Goal: Task Accomplishment & Management: Manage account settings

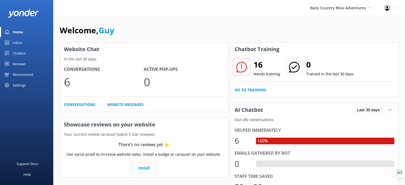
click at [396, 9] on icon at bounding box center [397, 7] width 3 height 3
click at [382, 22] on link "Profile Settings" at bounding box center [378, 22] width 53 height 13
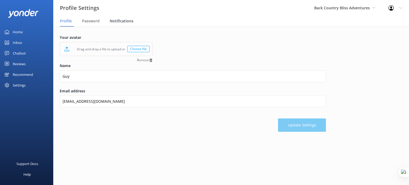
click at [116, 21] on span "Notifications" at bounding box center [122, 20] width 24 height 5
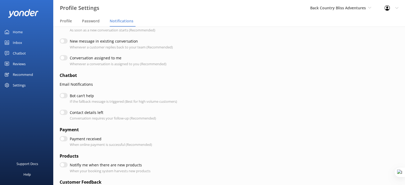
scroll to position [34, 0]
checkbox input "true"
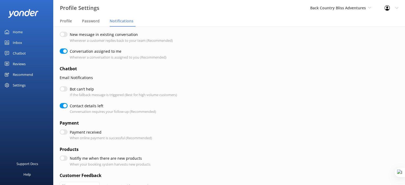
scroll to position [41, 0]
click at [66, 89] on input "Bot can’t help" at bounding box center [64, 88] width 8 height 5
checkbox input "true"
click at [66, 89] on input "Bot can’t help" at bounding box center [64, 88] width 8 height 5
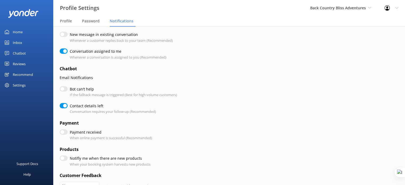
checkbox input "false"
checkbox input "true"
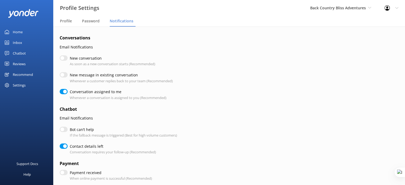
click at [64, 58] on input "New conversation" at bounding box center [64, 57] width 8 height 5
checkbox input "true"
click at [64, 58] on input "New conversation" at bounding box center [64, 57] width 8 height 5
checkbox input "false"
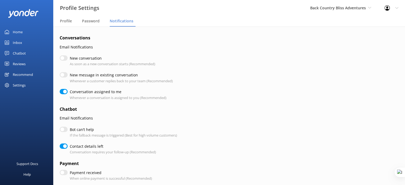
checkbox input "true"
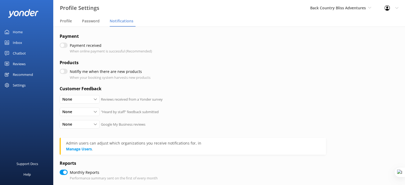
scroll to position [132, 0]
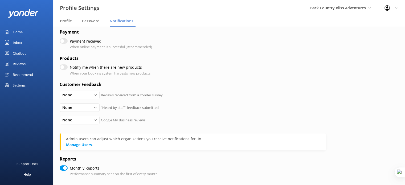
click at [65, 68] on input "Notifiy me when there are new products" at bounding box center [64, 67] width 8 height 5
checkbox input "true"
click at [65, 68] on input "Notifiy me when there are new products" at bounding box center [64, 67] width 8 height 5
checkbox input "false"
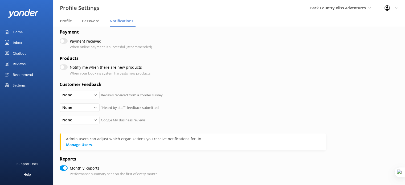
checkbox input "true"
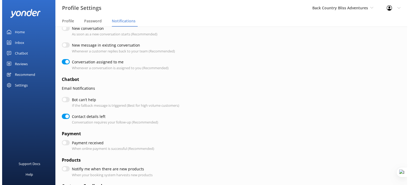
scroll to position [0, 0]
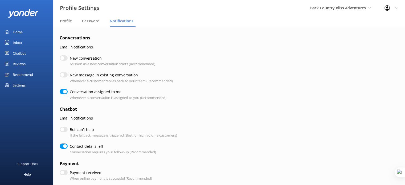
click at [20, 43] on div "Inbox" at bounding box center [17, 42] width 9 height 11
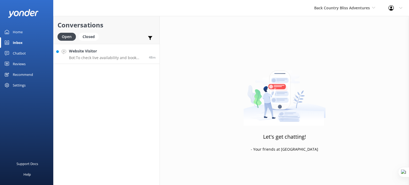
click at [105, 55] on div "Website Visitor Bot: To check live availability and book your tour, please visi…" at bounding box center [107, 53] width 76 height 11
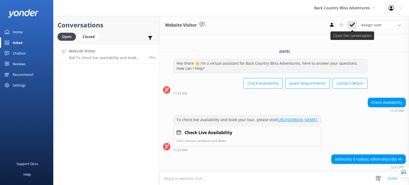
click at [352, 23] on icon at bounding box center [352, 24] width 5 height 5
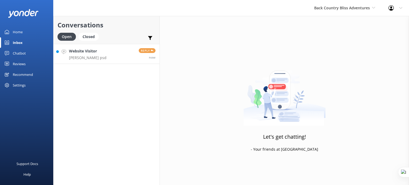
click at [120, 55] on link "Website Visitor huivgbd sifnwdpnv psd Reply now" at bounding box center [107, 54] width 106 height 20
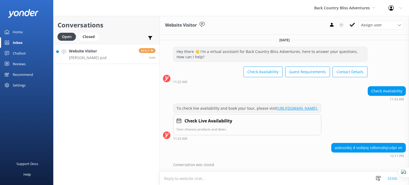
scroll to position [23, 0]
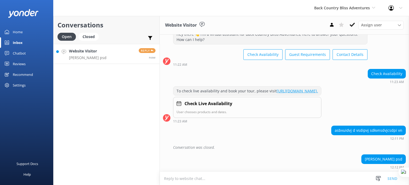
click at [283, 176] on textarea at bounding box center [284, 178] width 249 height 13
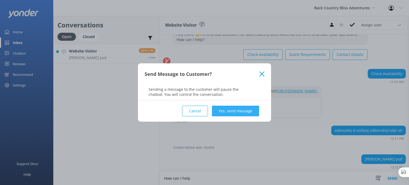
type textarea "How can I help"
click at [238, 107] on button "Yes, send message" at bounding box center [235, 111] width 47 height 11
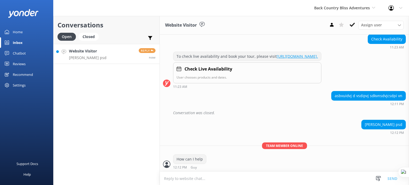
scroll to position [75, 0]
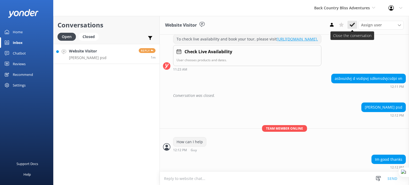
click at [352, 25] on icon at bounding box center [352, 24] width 5 height 5
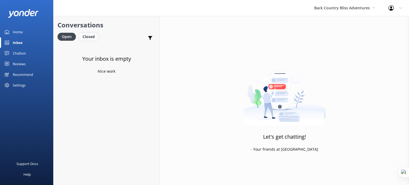
click at [88, 36] on div "Closed" at bounding box center [89, 37] width 20 height 8
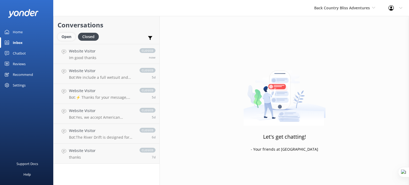
click at [69, 37] on div "Open" at bounding box center [67, 37] width 18 height 8
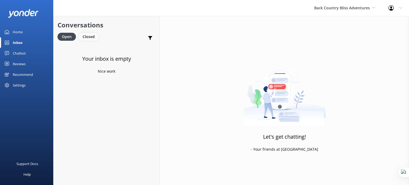
click at [91, 38] on div "Closed" at bounding box center [89, 37] width 20 height 8
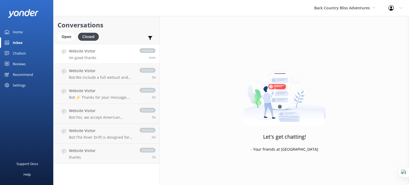
click at [107, 57] on link "Website Visitor Im good thanks closed now" at bounding box center [107, 54] width 106 height 20
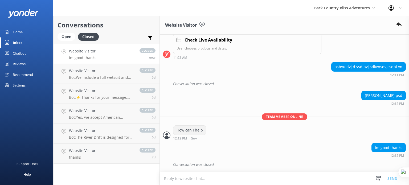
scroll to position [87, 0]
click at [399, 24] on use at bounding box center [399, 24] width 5 height 3
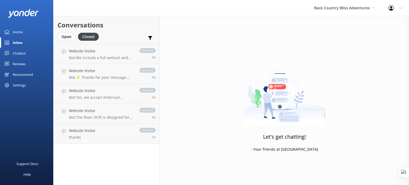
click at [68, 38] on div "Open" at bounding box center [67, 37] width 18 height 8
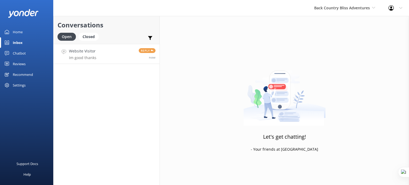
click at [100, 57] on link "Website Visitor Im good thanks Reply now" at bounding box center [107, 54] width 106 height 20
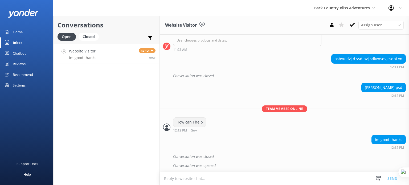
scroll to position [96, 0]
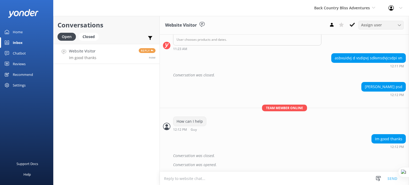
click at [379, 24] on span "Assign user" at bounding box center [371, 25] width 21 height 6
click at [377, 35] on link "Jason" at bounding box center [382, 36] width 47 height 11
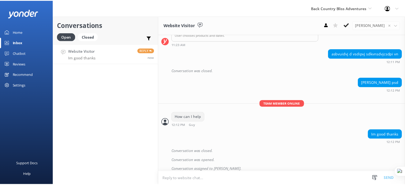
scroll to position [104, 0]
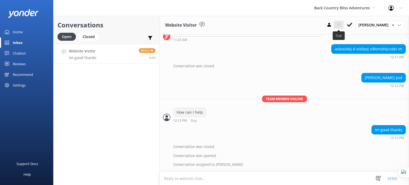
click at [341, 24] on use at bounding box center [338, 24] width 5 height 5
click at [149, 37] on use at bounding box center [150, 38] width 5 height 4
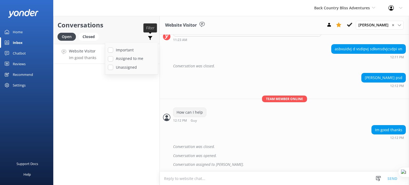
click at [150, 37] on use at bounding box center [150, 38] width 5 height 4
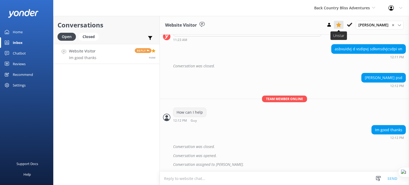
click at [342, 26] on use at bounding box center [338, 24] width 5 height 5
click at [353, 25] on icon at bounding box center [349, 24] width 5 height 5
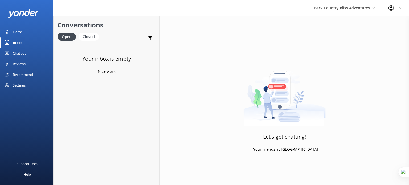
click at [18, 52] on div "Chatbot" at bounding box center [19, 53] width 13 height 11
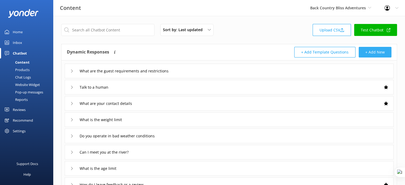
click at [369, 52] on button "+ Add New" at bounding box center [375, 52] width 33 height 11
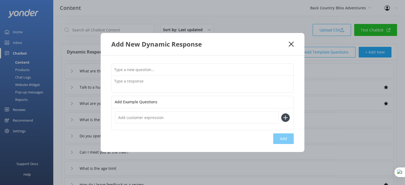
click at [159, 74] on input "text" at bounding box center [203, 70] width 182 height 12
type input "Can I come if I'm pregnant"
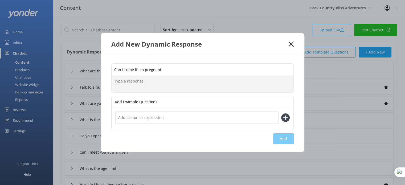
click at [170, 85] on textarea at bounding box center [203, 84] width 182 height 17
type textarea "dfnvdsionfidsj qfsjaoj pao"
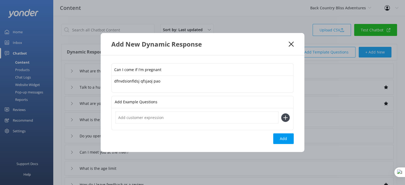
click at [171, 117] on input "text" at bounding box center [196, 118] width 163 height 12
type input "dsfds a"
click at [289, 117] on icon at bounding box center [285, 118] width 9 height 9
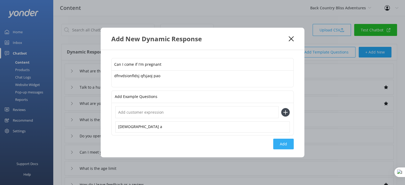
click at [281, 145] on button "Add" at bounding box center [283, 144] width 21 height 11
type input "Can I come if I'm pregnant"
type input "What are the guest requirements and restrictions"
type input "Talk to a human"
type input "What are your contact details"
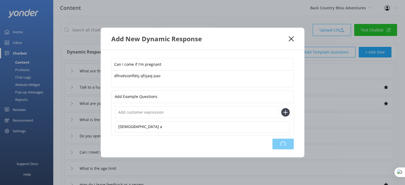
type input "What is the weight limit"
type input "Do you operate in bad weather conditions"
type input "Can I meet you at the river?"
type input "What is the age limit"
type input "How do I leave feedback or a review"
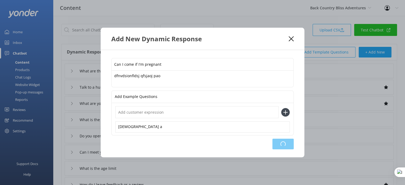
type input "I want to reconfirm my booking"
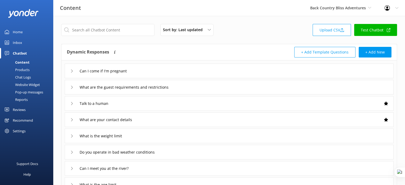
click at [158, 71] on div "Can I come if I'm pregnant" at bounding box center [229, 71] width 329 height 15
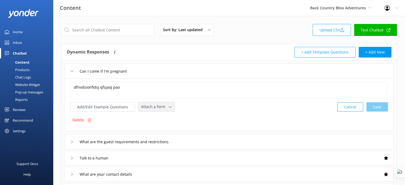
click at [160, 106] on span "Attach a form" at bounding box center [154, 107] width 27 height 6
click at [83, 120] on p "Delete" at bounding box center [79, 120] width 12 height 6
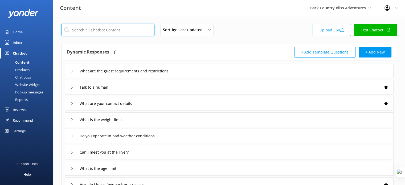
click at [100, 31] on input "text" at bounding box center [107, 30] width 93 height 12
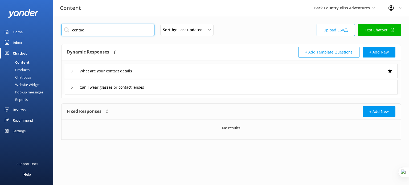
click at [92, 32] on input "contac" at bounding box center [107, 30] width 93 height 12
type input "contac"
click at [181, 74] on div "What are your contact details" at bounding box center [231, 71] width 333 height 15
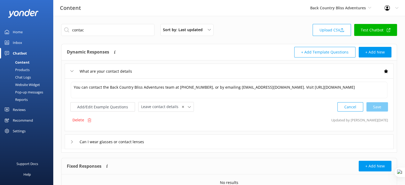
click at [173, 144] on div "Can I wear glasses or contact lenses" at bounding box center [229, 142] width 329 height 15
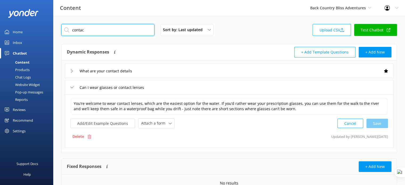
click at [111, 31] on input "contac" at bounding box center [107, 30] width 93 height 12
drag, startPoint x: 92, startPoint y: 30, endPoint x: 71, endPoint y: 27, distance: 20.5
click at [71, 27] on input "contac" at bounding box center [107, 30] width 93 height 12
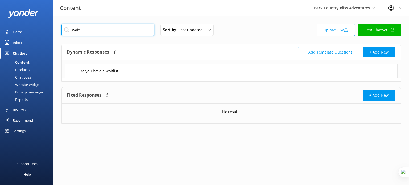
type input "waitli"
click at [140, 74] on div "Do you have a waitlist" at bounding box center [231, 71] width 333 height 15
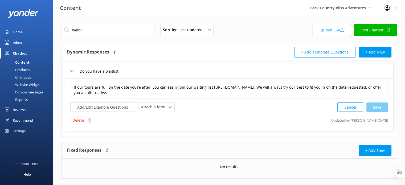
click at [155, 70] on div "Do you have a waitlist" at bounding box center [229, 71] width 329 height 15
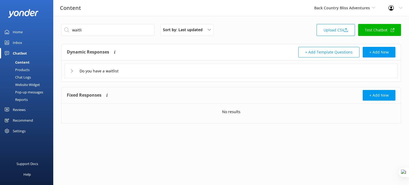
click at [155, 70] on div "Do you have a waitlist" at bounding box center [231, 71] width 333 height 15
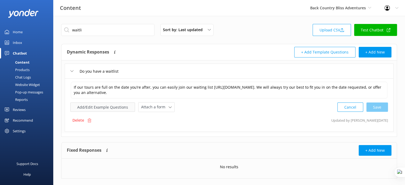
click at [110, 107] on button "Add/Edit Example Questions" at bounding box center [102, 107] width 65 height 9
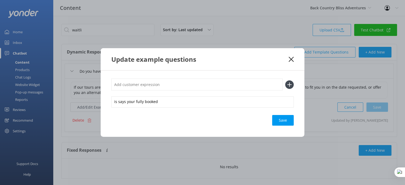
click at [162, 87] on input "text" at bounding box center [196, 85] width 171 height 12
type input "Waitlist"
click at [292, 86] on icon at bounding box center [289, 84] width 9 height 9
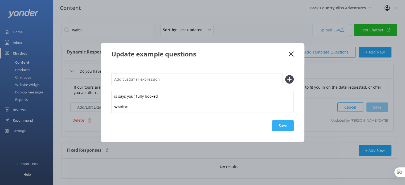
click at [287, 122] on div "Save" at bounding box center [283, 125] width 22 height 11
click at [293, 53] on use at bounding box center [291, 53] width 5 height 5
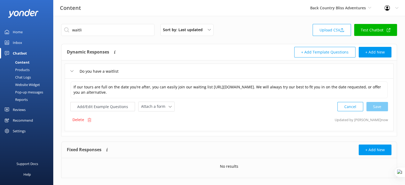
click at [166, 75] on div "Do you have a waitlist" at bounding box center [229, 71] width 329 height 15
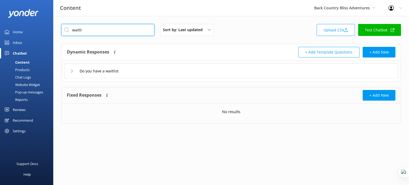
drag, startPoint x: 94, startPoint y: 27, endPoint x: 65, endPoint y: 28, distance: 29.3
click at [65, 28] on input "waitli" at bounding box center [107, 30] width 93 height 12
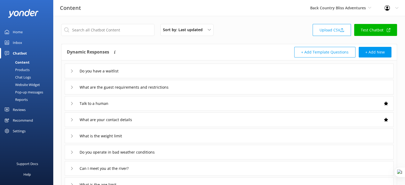
click at [21, 71] on div "Products" at bounding box center [16, 69] width 26 height 7
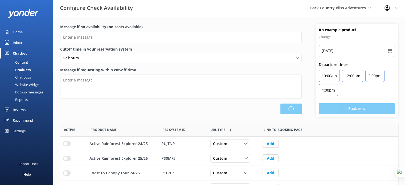
scroll to position [156, 335]
type input "There are no seats available, please check an alternative day"
type textarea "Our online booking system closes {hours} prior to departure. Please contact us …"
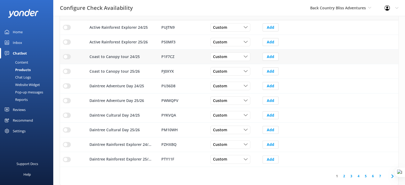
scroll to position [0, 0]
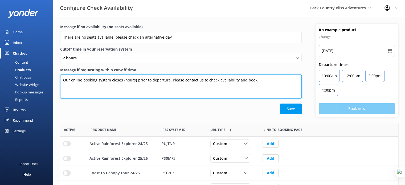
click at [262, 82] on textarea "Our online booking system closes {hours} prior to departure. Please contact us …" at bounding box center [181, 87] width 242 height 24
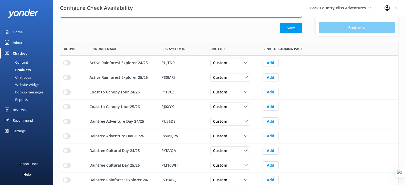
scroll to position [116, 0]
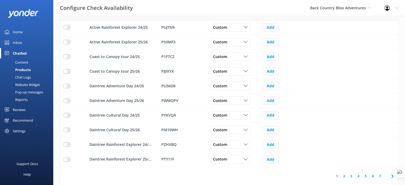
click at [344, 178] on link "2" at bounding box center [344, 176] width 7 height 5
click at [381, 175] on link "7" at bounding box center [380, 176] width 7 height 5
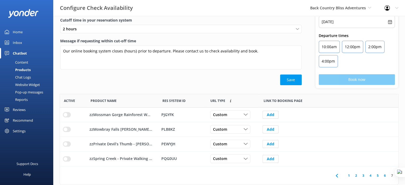
scroll to position [4, 4]
click at [385, 175] on link "6" at bounding box center [385, 176] width 7 height 5
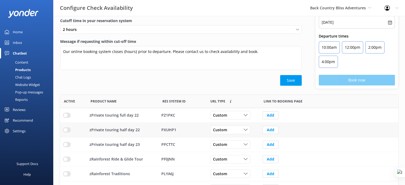
scroll to position [116, 0]
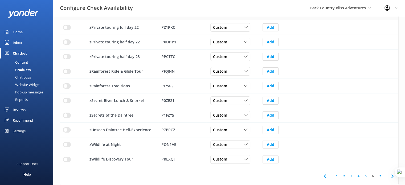
click at [365, 176] on link "5" at bounding box center [366, 176] width 7 height 5
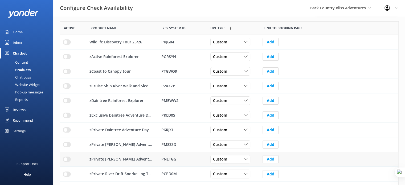
scroll to position [116, 0]
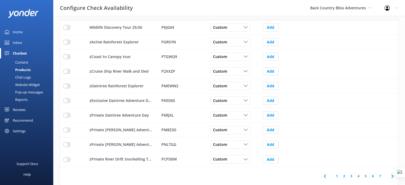
click at [339, 176] on link "1" at bounding box center [337, 176] width 7 height 5
click at [346, 176] on link "2" at bounding box center [344, 176] width 7 height 5
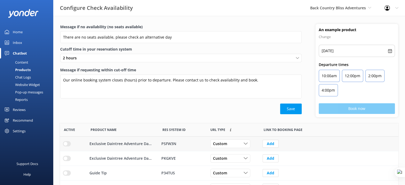
scroll to position [96, 0]
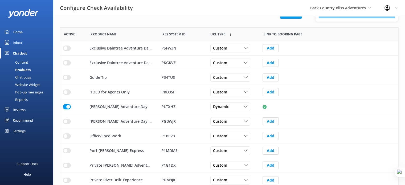
click at [26, 78] on div "Chat Logs" at bounding box center [17, 77] width 28 height 7
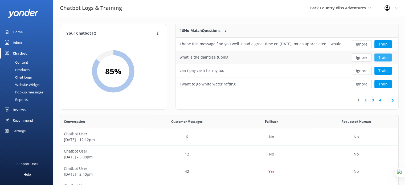
click at [383, 57] on button "Train" at bounding box center [383, 58] width 17 height 8
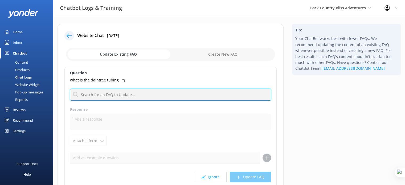
click at [144, 98] on input "text" at bounding box center [170, 95] width 201 height 12
type input "tubing"
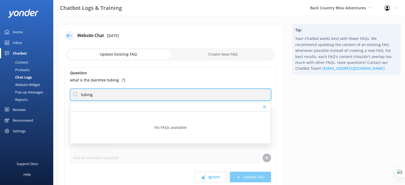
drag, startPoint x: 130, startPoint y: 94, endPoint x: 69, endPoint y: 95, distance: 61.6
click at [69, 95] on div "Question what is the daintree tubing tubing No FAQs available Response Attach a…" at bounding box center [171, 127] width 212 height 121
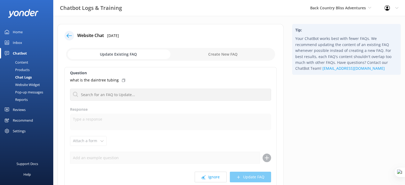
click at [233, 55] on input "checkbox" at bounding box center [170, 54] width 209 height 13
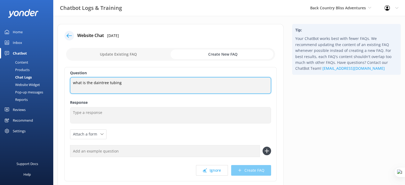
drag, startPoint x: 126, startPoint y: 83, endPoint x: 120, endPoint y: 84, distance: 5.4
click at [120, 84] on textarea "what is the daintree tubing" at bounding box center [170, 85] width 201 height 17
drag, startPoint x: 136, startPoint y: 78, endPoint x: 66, endPoint y: 85, distance: 70.2
click at [66, 85] on div "Question what is the daintree tubing what is the daintree tubing Response Attac…" at bounding box center [171, 124] width 212 height 114
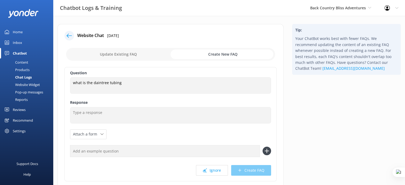
click at [106, 53] on input "checkbox" at bounding box center [170, 54] width 209 height 13
checkbox input "false"
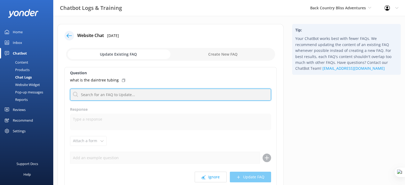
click at [114, 94] on input "text" at bounding box center [170, 95] width 201 height 12
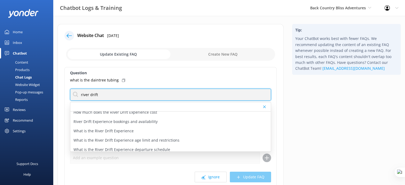
scroll to position [23, 0]
type input "river drift"
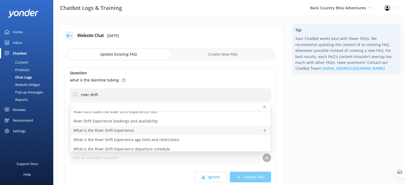
click at [122, 132] on p "What is the River Drift Experience" at bounding box center [104, 131] width 60 height 6
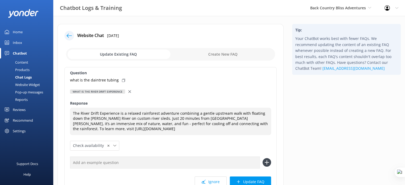
type textarea "The River Drift Experience is a relaxed rainforest adventure combining a gentle…"
click at [115, 163] on input "text" at bounding box center [165, 163] width 190 height 12
paste input "what is the daintree tubing"
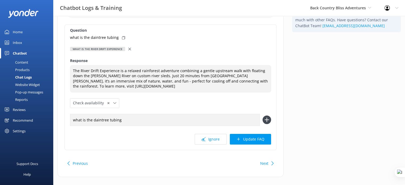
scroll to position [50, 0]
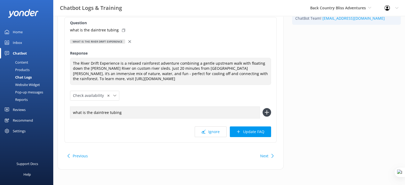
type input "what is the daintree tubing"
click at [267, 114] on icon at bounding box center [267, 112] width 9 height 9
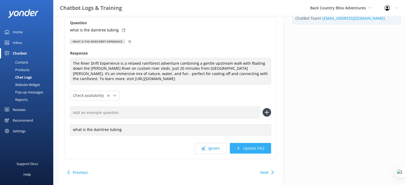
click at [253, 148] on button "Update FAQ" at bounding box center [250, 148] width 41 height 11
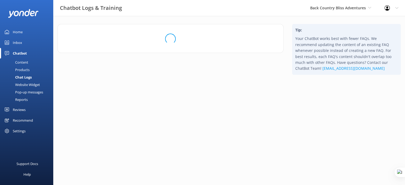
scroll to position [0, 0]
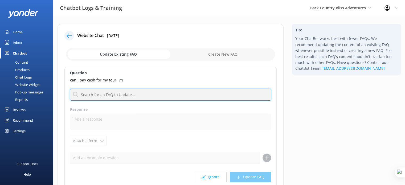
click at [147, 89] on input "text" at bounding box center [170, 95] width 201 height 12
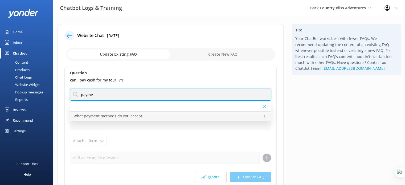
type input "payme"
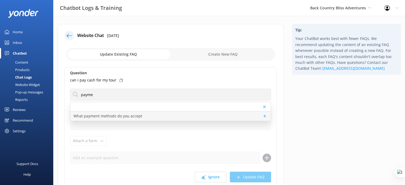
click at [179, 115] on div "What payment methods do you accept" at bounding box center [170, 116] width 201 height 9
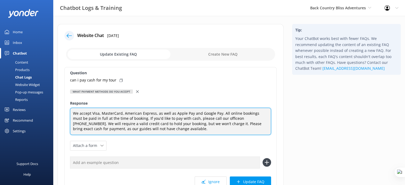
click at [217, 119] on textarea "We accept Visa, MasterCard, American Express, as well as Apple Pay and Google P…" at bounding box center [170, 121] width 201 height 27
click at [219, 118] on textarea "We accept Visa, MasterCard, American Express, as well as Apple Pay and Google P…" at bounding box center [170, 121] width 201 height 27
type textarea "We accept Visa, MasterCard, American Express, as well as Apple Pay and Google P…"
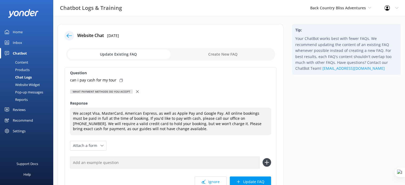
click at [120, 80] on icon at bounding box center [121, 80] width 3 height 3
click at [125, 162] on input "text" at bounding box center [165, 163] width 190 height 12
paste input "can i pay cash for my tour"
type input "can i pay cash for my tour"
click at [268, 162] on icon at bounding box center [267, 162] width 9 height 9
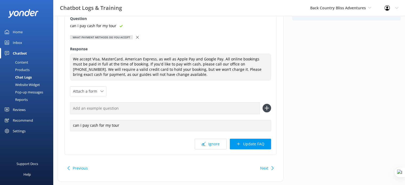
scroll to position [55, 0]
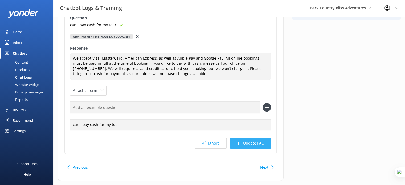
click at [255, 144] on button "Update FAQ" at bounding box center [250, 143] width 41 height 11
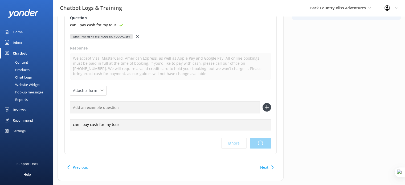
scroll to position [0, 0]
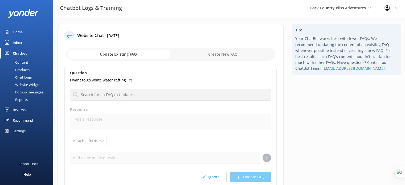
click at [227, 54] on input "checkbox" at bounding box center [170, 54] width 209 height 13
checkbox input "true"
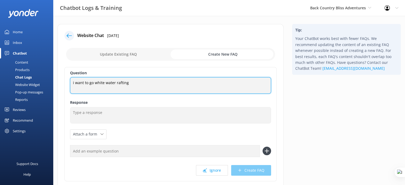
click at [140, 85] on textarea "i want to go white water rafting" at bounding box center [170, 85] width 201 height 17
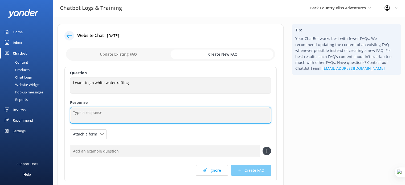
click at [84, 117] on textarea at bounding box center [170, 115] width 201 height 17
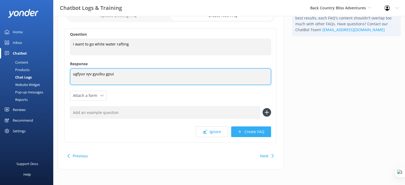
type textarea "ugfyuv vyv gyuibu gpui"
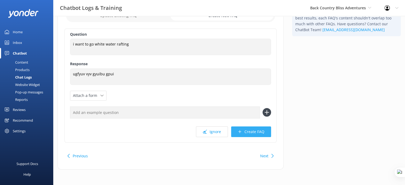
click at [254, 133] on button "Create FAQ" at bounding box center [251, 132] width 40 height 11
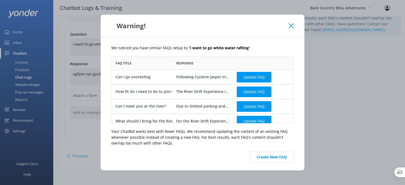
scroll to position [5, 0]
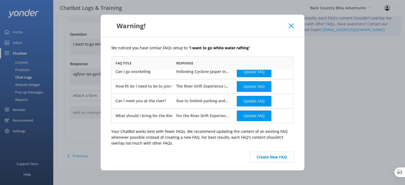
click at [290, 24] on icon at bounding box center [291, 25] width 5 height 5
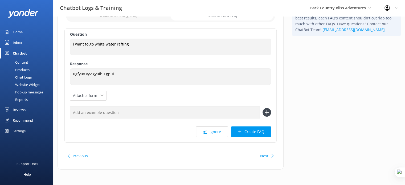
scroll to position [0, 0]
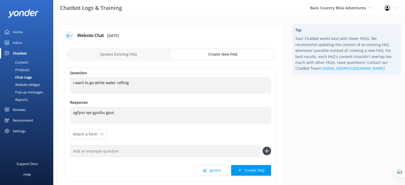
click at [22, 77] on div "Chat Logs" at bounding box center [17, 77] width 29 height 7
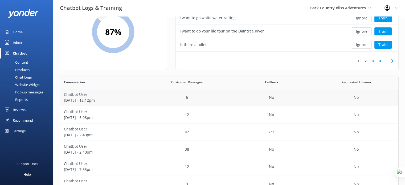
scroll to position [58, 0]
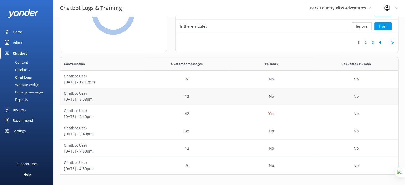
click at [112, 98] on p "August 20 - 5:08pm" at bounding box center [102, 99] width 77 height 6
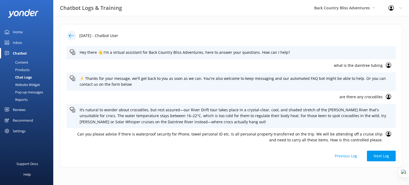
click at [358, 95] on p "are there any crocodiles" at bounding box center [226, 97] width 313 height 6
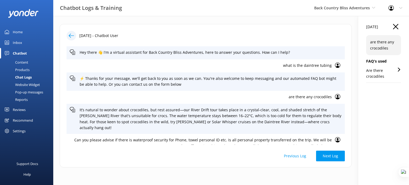
click at [376, 75] on p "Are there crocodiles" at bounding box center [382, 74] width 31 height 12
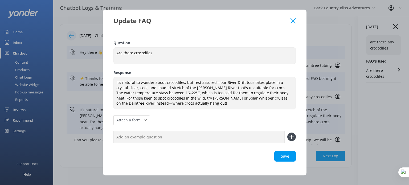
click at [295, 23] on icon at bounding box center [293, 20] width 5 height 5
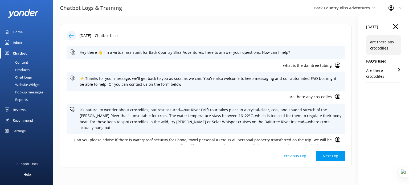
click at [379, 74] on p "Are there crocodiles" at bounding box center [382, 74] width 31 height 12
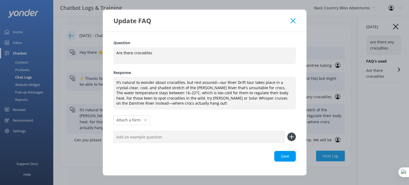
click at [294, 21] on use at bounding box center [293, 20] width 5 height 5
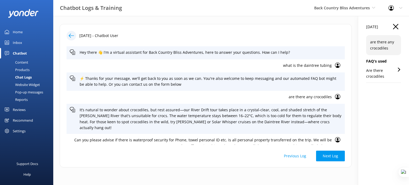
click at [21, 79] on div "Chat Logs" at bounding box center [17, 77] width 29 height 7
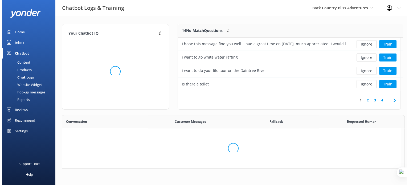
scroll to position [113, 335]
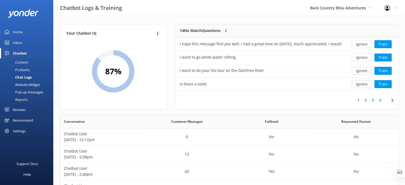
click at [29, 83] on div "Website Widget" at bounding box center [21, 84] width 37 height 7
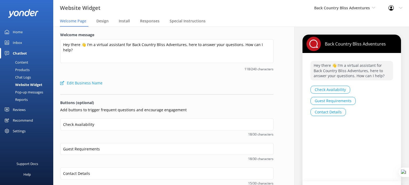
scroll to position [39, 0]
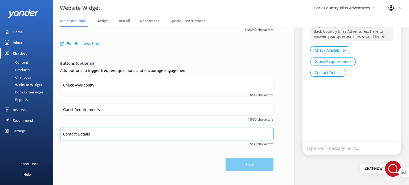
drag, startPoint x: 94, startPoint y: 134, endPoint x: 57, endPoint y: 137, distance: 36.4
click at [57, 137] on div "Welcome message Hey there 👋 I'm a virtual assistant for Back Country Bliss Adve…" at bounding box center [166, 82] width 227 height 190
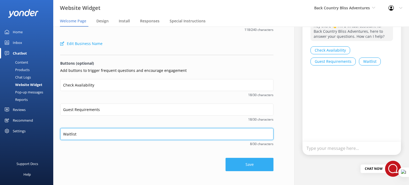
type input "Waitlist"
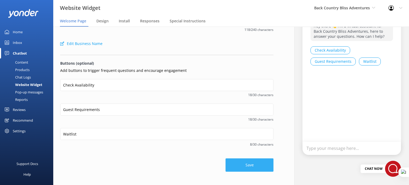
click at [232, 158] on div "Save" at bounding box center [167, 162] width 214 height 19
click at [238, 164] on button "Save" at bounding box center [250, 165] width 48 height 13
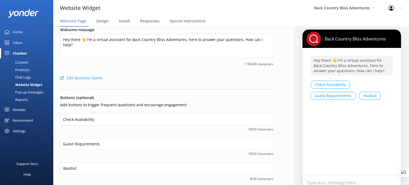
scroll to position [3, 0]
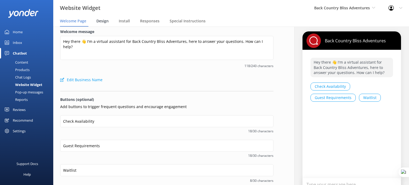
click at [103, 21] on span "Design" at bounding box center [102, 20] width 12 height 5
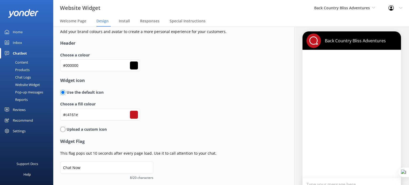
click at [63, 128] on input "radio" at bounding box center [62, 129] width 5 height 5
radio input "true"
radio input "false"
type input "#ffffff"
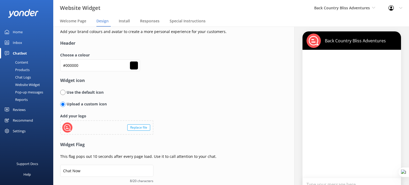
click at [65, 92] on input "radio" at bounding box center [62, 92] width 5 height 5
radio input "true"
radio input "false"
type input "#ffffff"
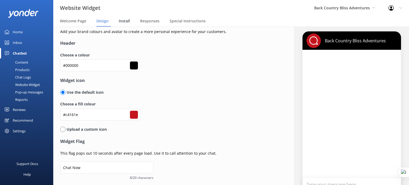
click at [122, 21] on span "Install" at bounding box center [124, 20] width 11 height 5
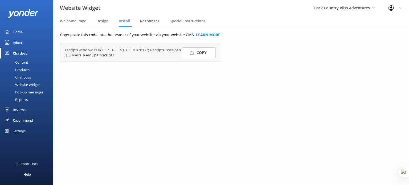
click at [149, 23] on span "Responses" at bounding box center [149, 20] width 19 height 5
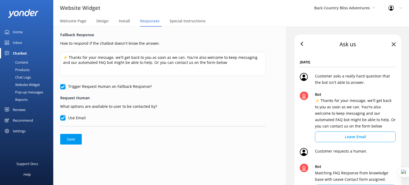
click at [23, 92] on div "Pop-up messages" at bounding box center [23, 91] width 40 height 7
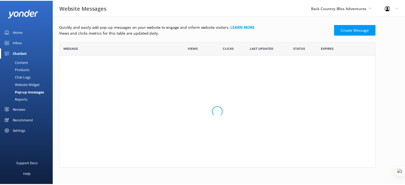
scroll to position [123, 316]
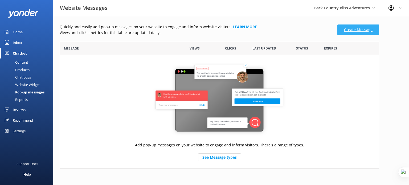
click at [345, 29] on link "Create Message" at bounding box center [359, 30] width 42 height 11
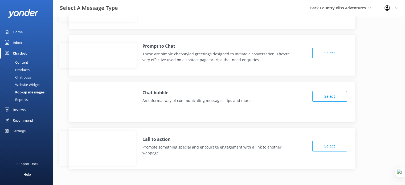
scroll to position [36, 0]
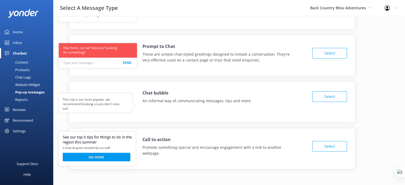
click at [335, 144] on button "Select" at bounding box center [330, 146] width 35 height 11
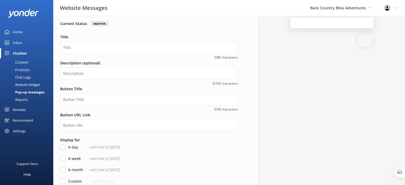
click at [115, 37] on label "Title" at bounding box center [149, 37] width 178 height 6
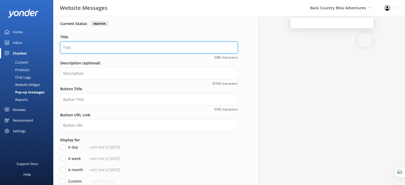
click at [115, 42] on input "Title" at bounding box center [149, 48] width 178 height 12
click at [110, 47] on input "Title" at bounding box center [149, 48] width 178 height 12
type input "Waitlist"
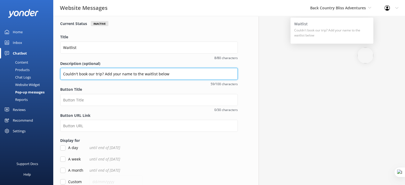
type input "Couldn't book our trip? Add your name to the waitlist below"
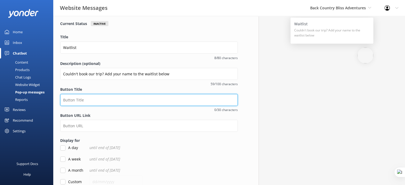
click at [100, 97] on input "Button Title" at bounding box center [149, 100] width 178 height 12
type input "W"
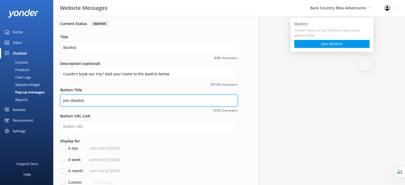
type input "Join Waitlist"
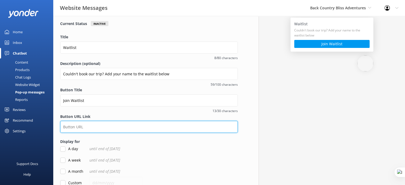
click at [99, 128] on input "Button URL Link" at bounding box center [149, 127] width 178 height 12
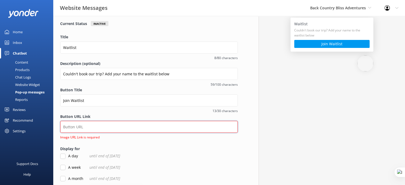
paste input "https://docs.google.com/spreadsheets/d/1gVhPCP0Pbb-FRBnxaVfKUQ_Nma17q-Ljs2iamK4…"
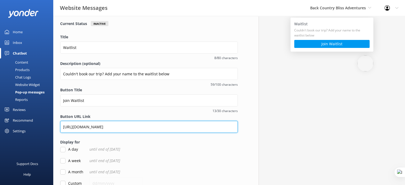
scroll to position [97, 0]
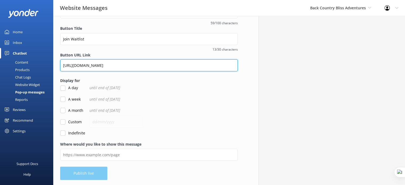
type input "https://docs.google.com/spreadsheets/d/1gVhPCP0Pbb-FRBnxaVfKUQ_Nma17q-Ljs2iamK4…"
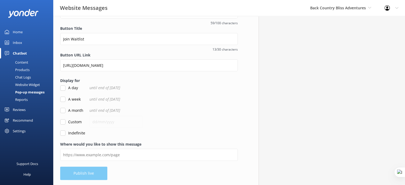
click at [62, 134] on input "Indefinite" at bounding box center [62, 133] width 5 height 5
checkbox input "true"
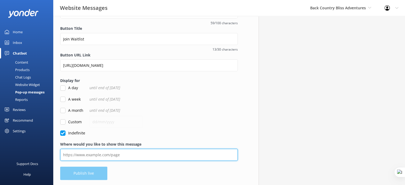
click at [116, 158] on input "Where would you like to show this message" at bounding box center [149, 155] width 178 height 12
paste input "https://backcountrybliss.com.au/"
type input "https://backcountrybliss.com.au/"
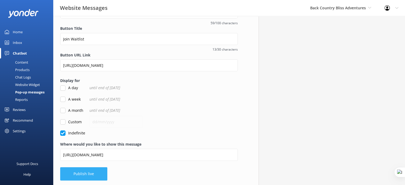
click at [94, 169] on button "Publish live" at bounding box center [83, 173] width 47 height 13
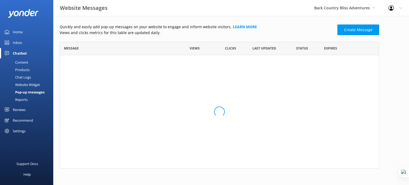
scroll to position [32, 316]
click at [74, 63] on link "Waitlist" at bounding box center [118, 64] width 109 height 6
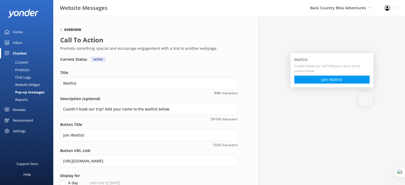
click at [71, 31] on h6 "Overview" at bounding box center [72, 29] width 17 height 3
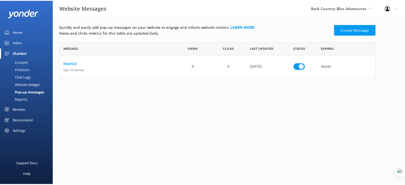
scroll to position [32, 316]
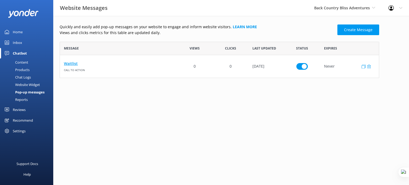
click at [70, 65] on link "Waitlist" at bounding box center [118, 64] width 109 height 6
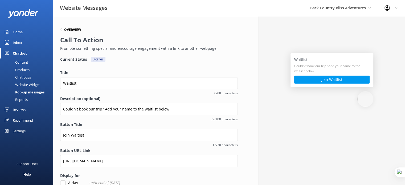
click at [67, 27] on div "Overview" at bounding box center [147, 30] width 175 height 7
click at [67, 31] on h6 "Overview" at bounding box center [72, 29] width 17 height 3
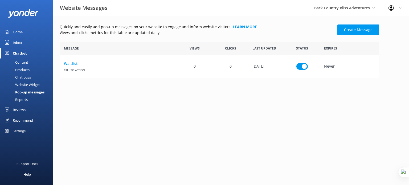
scroll to position [32, 316]
click at [370, 68] on icon "row" at bounding box center [369, 67] width 4 height 4
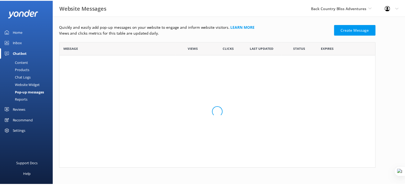
scroll to position [123, 316]
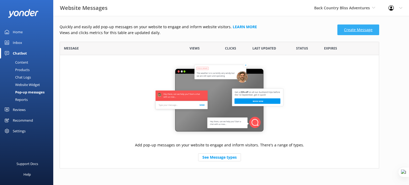
click at [362, 28] on link "Create Message" at bounding box center [359, 30] width 42 height 11
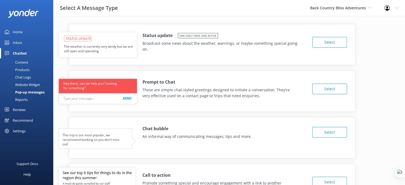
scroll to position [36, 0]
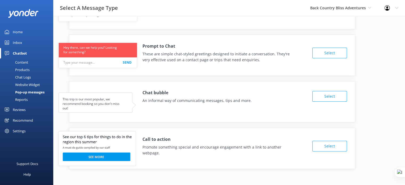
click at [20, 99] on div "Reports" at bounding box center [15, 99] width 25 height 7
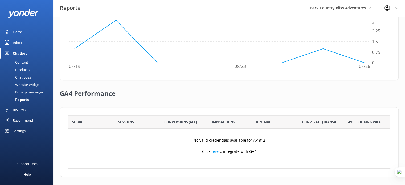
scroll to position [186, 0]
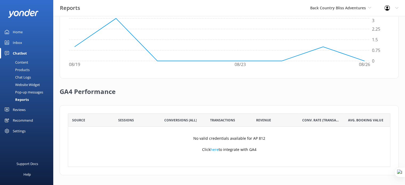
click at [18, 111] on div "Reviews" at bounding box center [19, 109] width 13 height 11
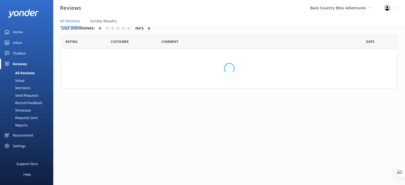
scroll to position [11, 0]
click at [20, 53] on div "Chatbot" at bounding box center [19, 53] width 13 height 11
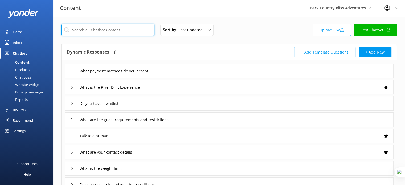
click at [118, 27] on input "text" at bounding box center [107, 30] width 93 height 12
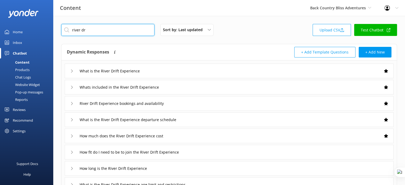
type input "river dr"
click at [203, 105] on div "River Drift Experience bookings and availability" at bounding box center [229, 103] width 329 height 15
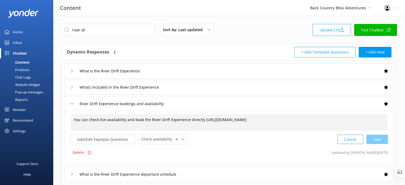
drag, startPoint x: 74, startPoint y: 119, endPoint x: 168, endPoint y: 118, distance: 94.1
click at [168, 118] on textarea "You can check live availability and book the River Drift Experience directly ht…" at bounding box center [229, 122] width 317 height 17
click at [112, 140] on button "Add/Edit Example Questions" at bounding box center [102, 139] width 65 height 9
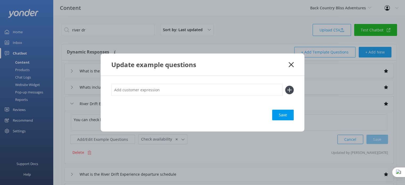
click at [290, 67] on use at bounding box center [291, 64] width 5 height 5
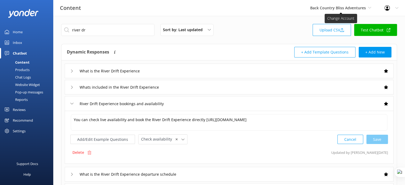
click at [348, 6] on span "Back Country Bliss Adventures" at bounding box center [339, 7] width 56 height 5
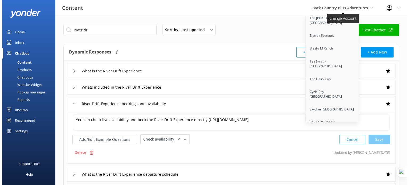
scroll to position [1233, 0]
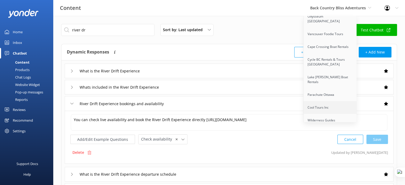
click at [336, 101] on link "Cool Tours Inc" at bounding box center [330, 107] width 53 height 13
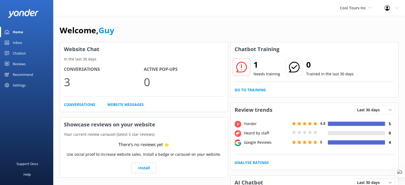
click at [17, 84] on div "Settings" at bounding box center [19, 85] width 13 height 11
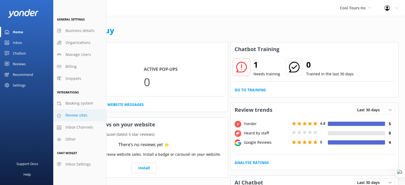
click at [81, 116] on span "Review sites" at bounding box center [77, 115] width 22 height 6
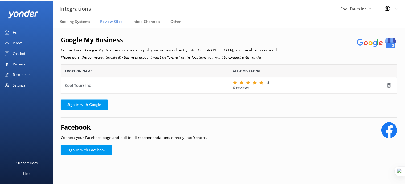
scroll to position [25, 336]
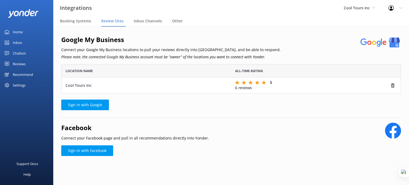
click at [13, 67] on div "Reviews" at bounding box center [19, 64] width 13 height 11
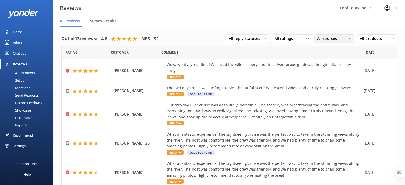
click at [329, 37] on span "All sources" at bounding box center [328, 39] width 23 height 6
click at [335, 79] on div "Google reviews" at bounding box center [338, 81] width 31 height 5
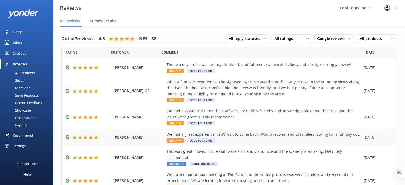
click at [250, 138] on div "We had a great experience, can't wait to come back. Would recommend to families…" at bounding box center [264, 138] width 194 height 12
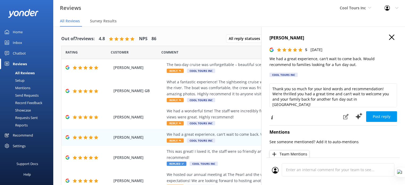
type textarea "Thank you so much for your kind words and recommendation! We’re thrilled you ha…"
click at [344, 119] on icon at bounding box center [346, 116] width 5 height 5
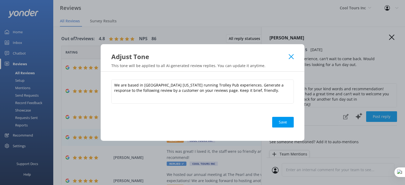
click at [293, 57] on icon at bounding box center [291, 56] width 5 height 5
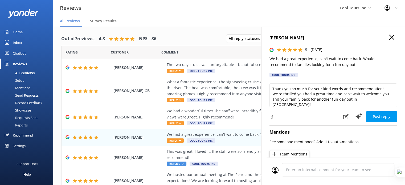
drag, startPoint x: 389, startPoint y: 38, endPoint x: 360, endPoint y: 60, distance: 36.4
click at [360, 60] on div "Noah Pickens 5 Wed, 30th Jul 2025 We had a great experience, can't wait to come…" at bounding box center [333, 119] width 144 height 185
click at [387, 34] on div "Noah Pickens 5 Wed, 30th Jul 2025 We had a great experience, can't wait to come…" at bounding box center [333, 119] width 144 height 185
click at [389, 37] on icon "button" at bounding box center [391, 37] width 5 height 5
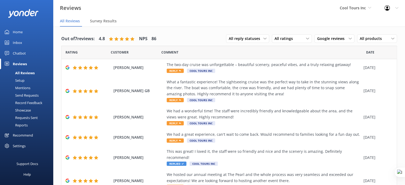
click at [21, 135] on div "Recommend" at bounding box center [23, 135] width 20 height 11
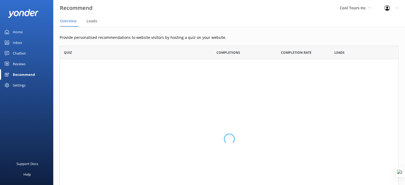
scroll to position [169, 335]
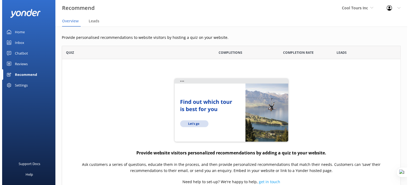
scroll to position [169, 335]
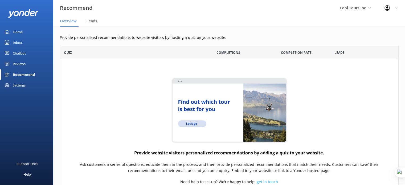
click at [23, 86] on div "Settings" at bounding box center [19, 85] width 13 height 11
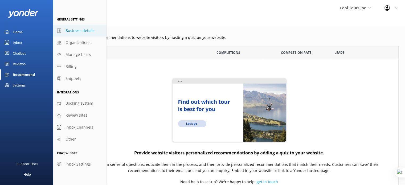
click at [80, 34] on link "Business details" at bounding box center [79, 31] width 53 height 12
select select "Pacific/Auckland"
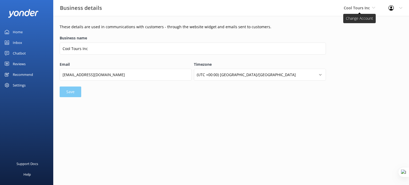
click at [363, 6] on span "Cool Tours Inc" at bounding box center [357, 7] width 26 height 5
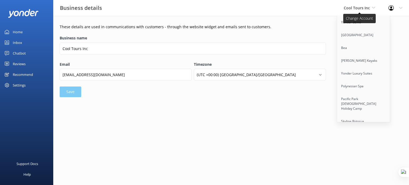
scroll to position [4137, 0]
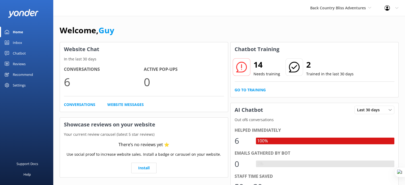
click at [20, 86] on div "Settings" at bounding box center [19, 85] width 13 height 11
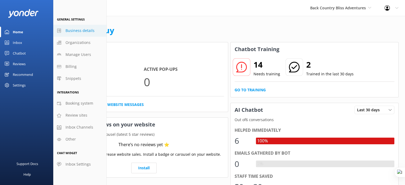
click at [83, 30] on span "Business details" at bounding box center [80, 31] width 29 height 6
select select "Australia/Brisbane"
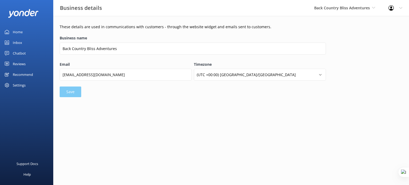
click at [27, 83] on div "Settings" at bounding box center [26, 85] width 53 height 11
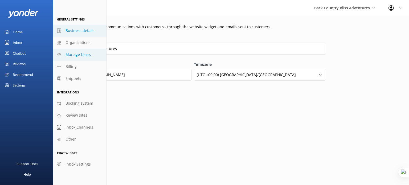
click at [83, 57] on span "Manage Users" at bounding box center [79, 55] width 26 height 6
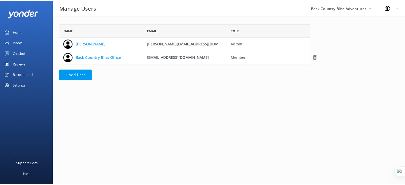
scroll to position [36, 249]
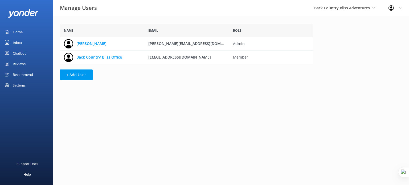
click at [18, 87] on div "Settings" at bounding box center [19, 85] width 13 height 11
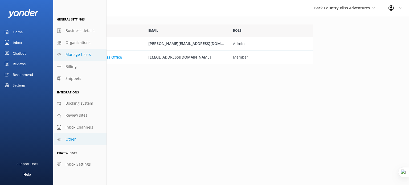
click at [78, 141] on link "Other" at bounding box center [79, 140] width 53 height 12
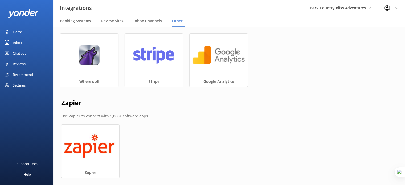
click at [20, 65] on div "Reviews" at bounding box center [19, 64] width 13 height 11
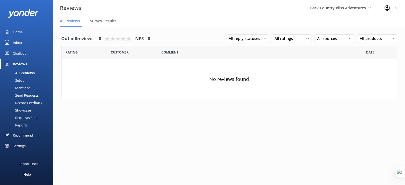
click at [23, 146] on div "Settings" at bounding box center [19, 146] width 13 height 11
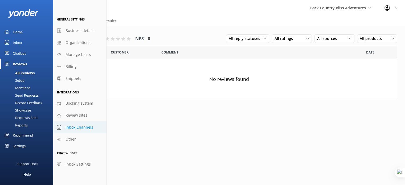
click at [83, 130] on span "Inbox Channels" at bounding box center [80, 127] width 28 height 6
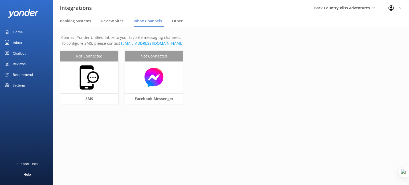
click at [25, 51] on div "Chatbot" at bounding box center [19, 53] width 13 height 11
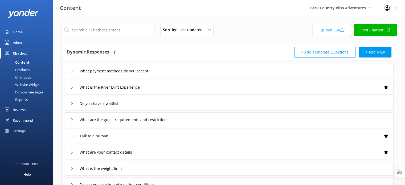
click at [32, 86] on div "Website Widget" at bounding box center [21, 84] width 37 height 7
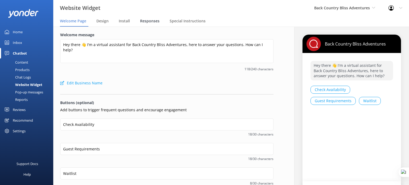
click at [147, 21] on span "Responses" at bounding box center [149, 20] width 19 height 5
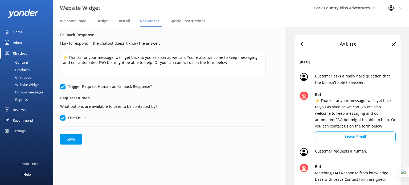
click at [28, 85] on div "Website Widget" at bounding box center [21, 84] width 37 height 7
